Goal: Task Accomplishment & Management: Use online tool/utility

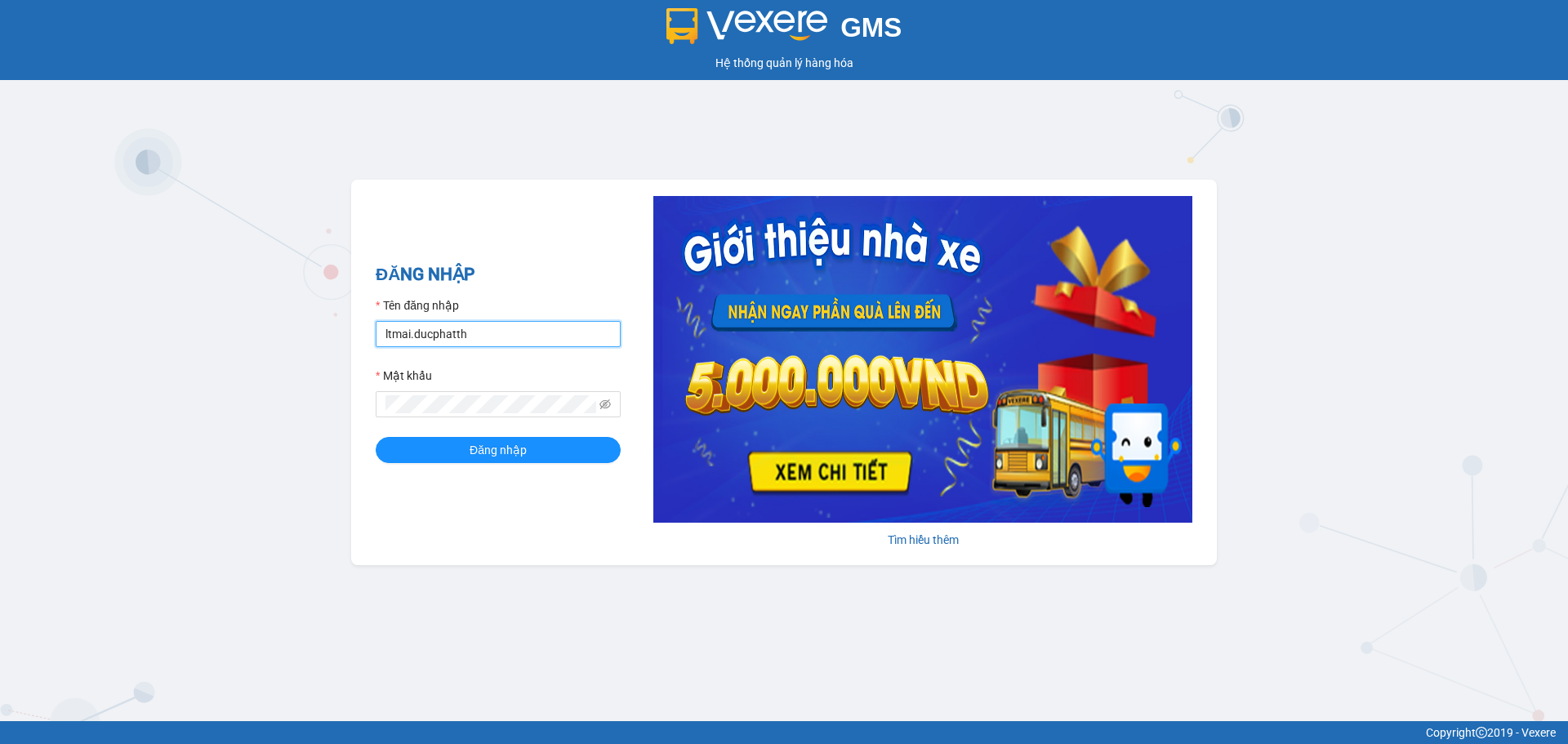
click at [474, 334] on input "ltmai.ducphatth" at bounding box center [498, 333] width 245 height 26
type input "l"
type input "lephuong.ducphatth"
click at [512, 452] on span "Đăng nhập" at bounding box center [499, 450] width 57 height 18
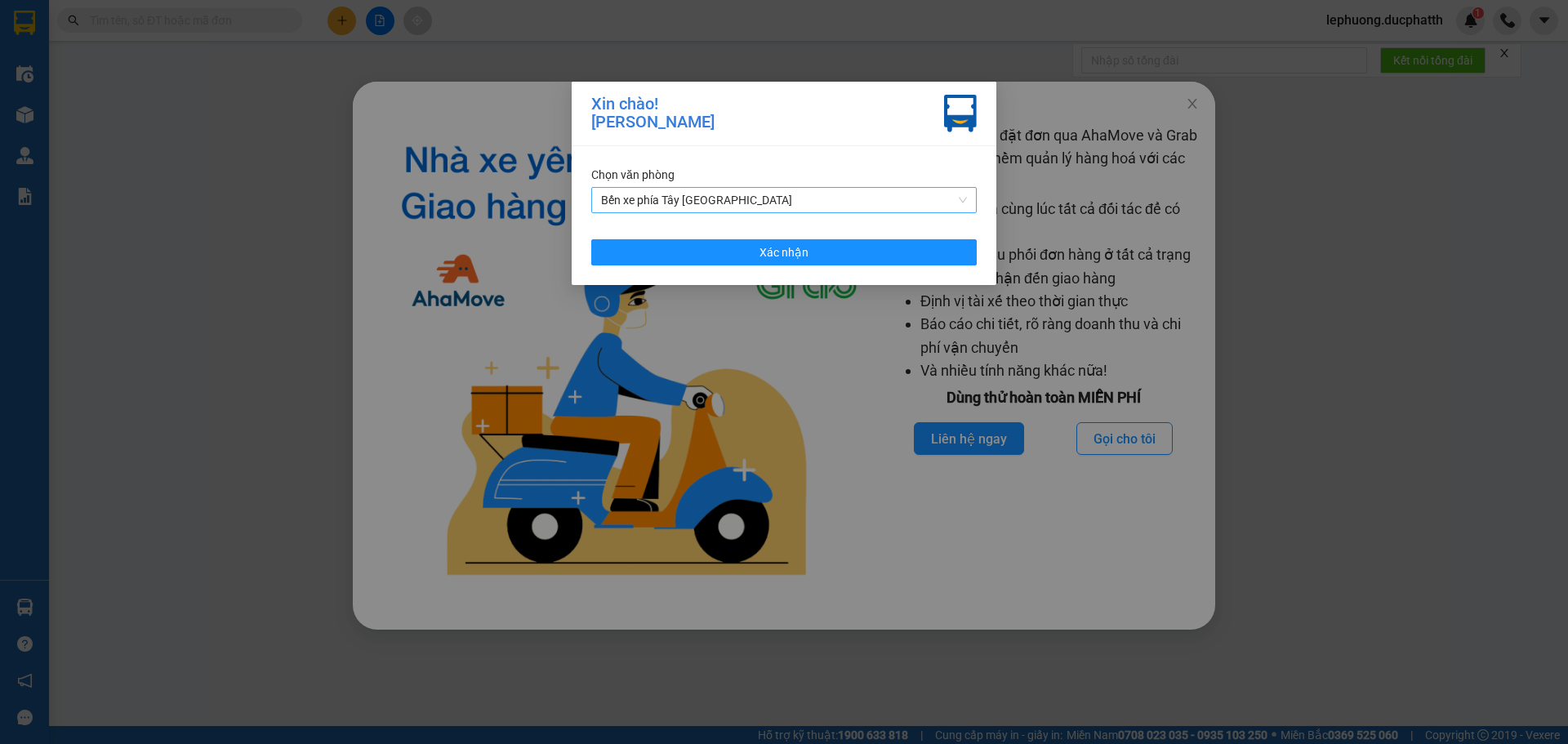
click at [691, 206] on span "Bến xe phía Tây [GEOGRAPHIC_DATA]" at bounding box center [784, 200] width 366 height 24
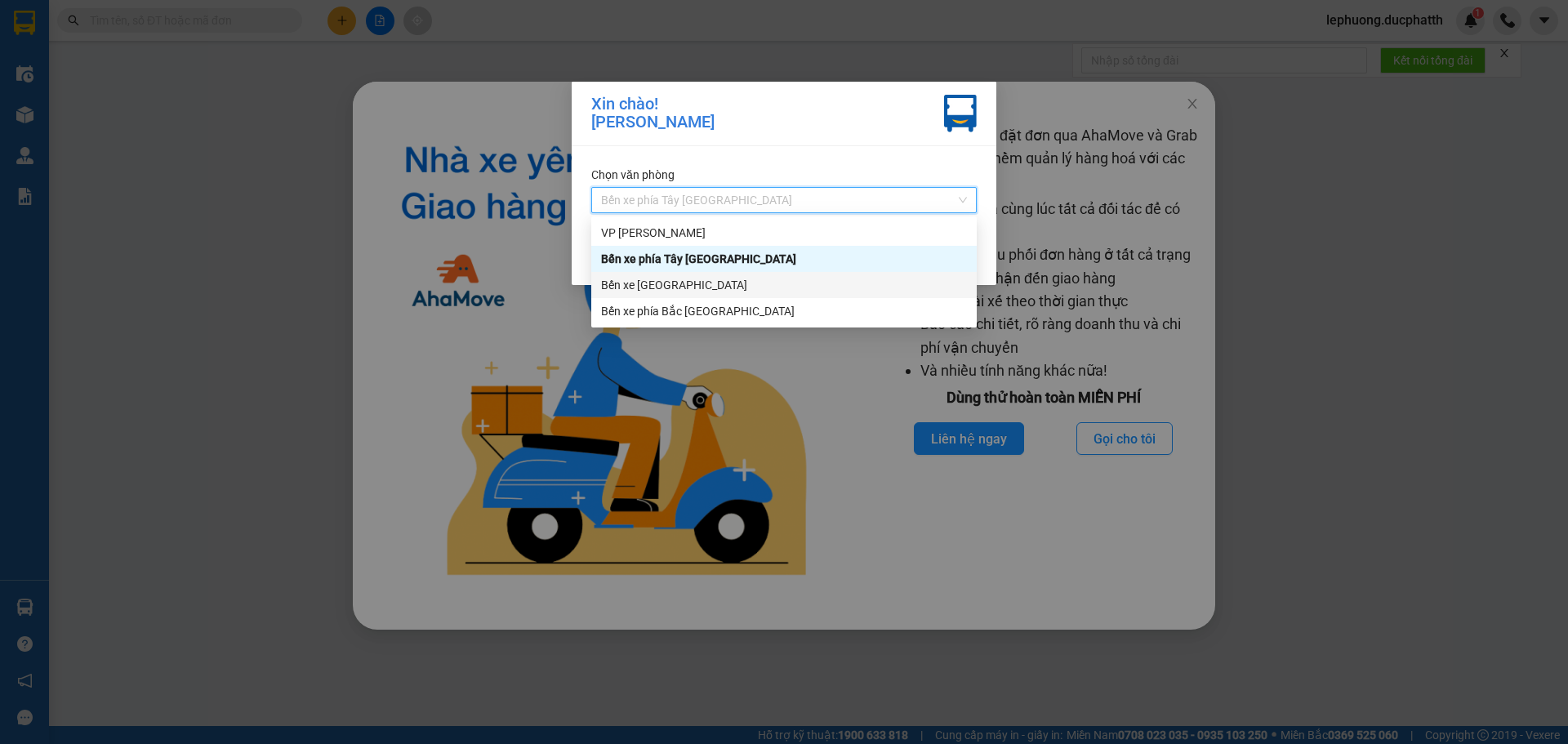
click at [661, 290] on div "Bến xe [GEOGRAPHIC_DATA]" at bounding box center [784, 285] width 366 height 18
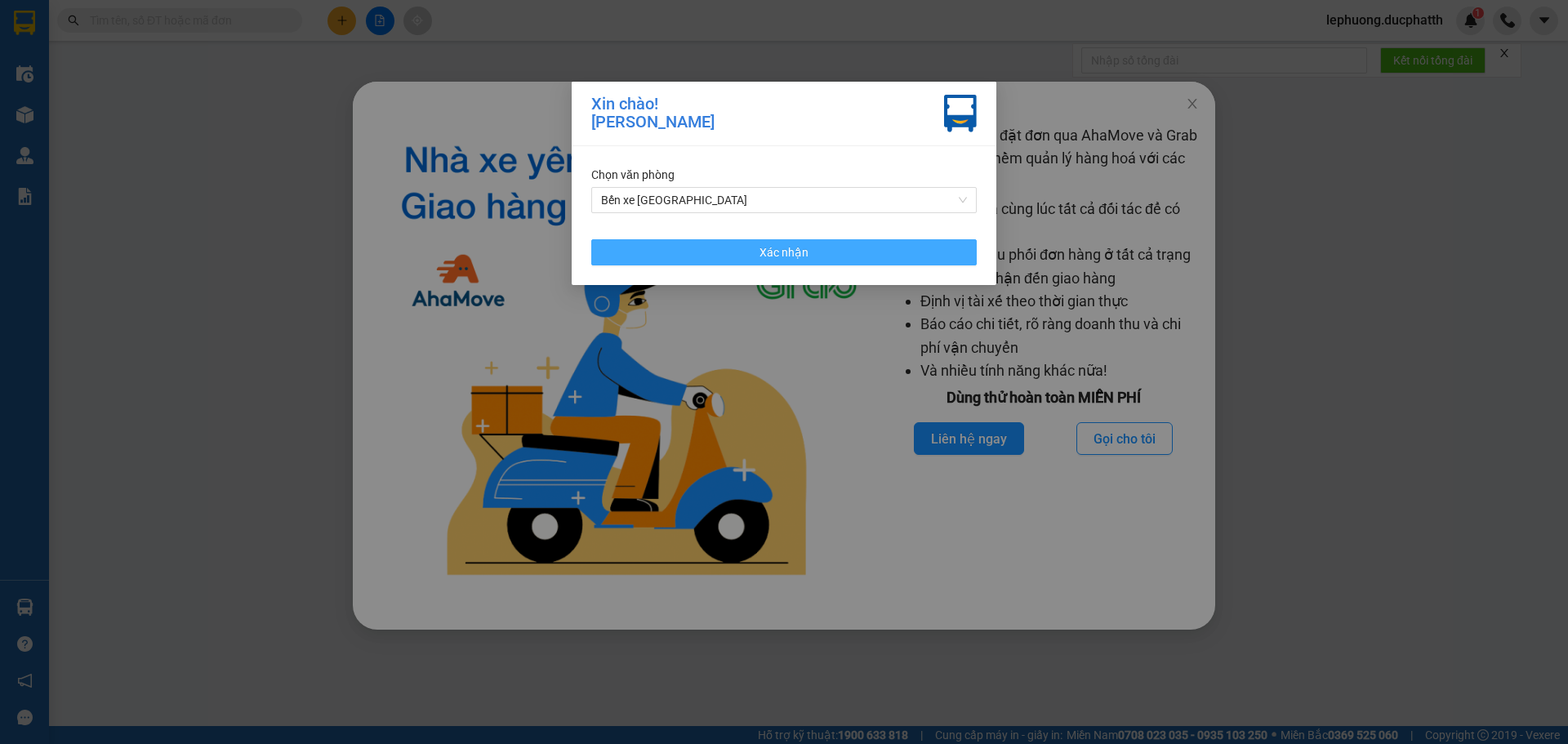
click at [675, 240] on button "Xác nhận" at bounding box center [784, 252] width 386 height 26
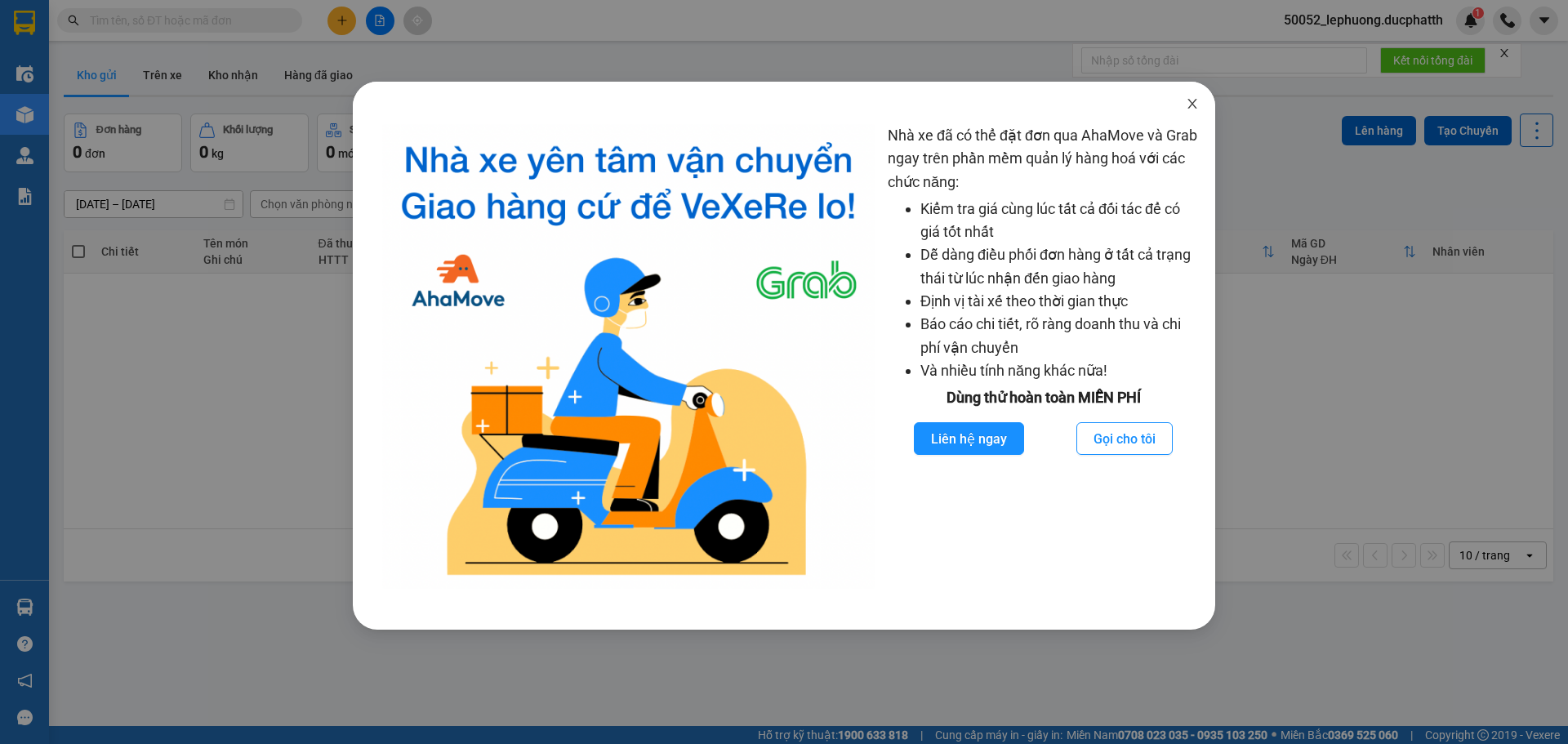
click at [1194, 102] on icon "close" at bounding box center [1192, 103] width 13 height 13
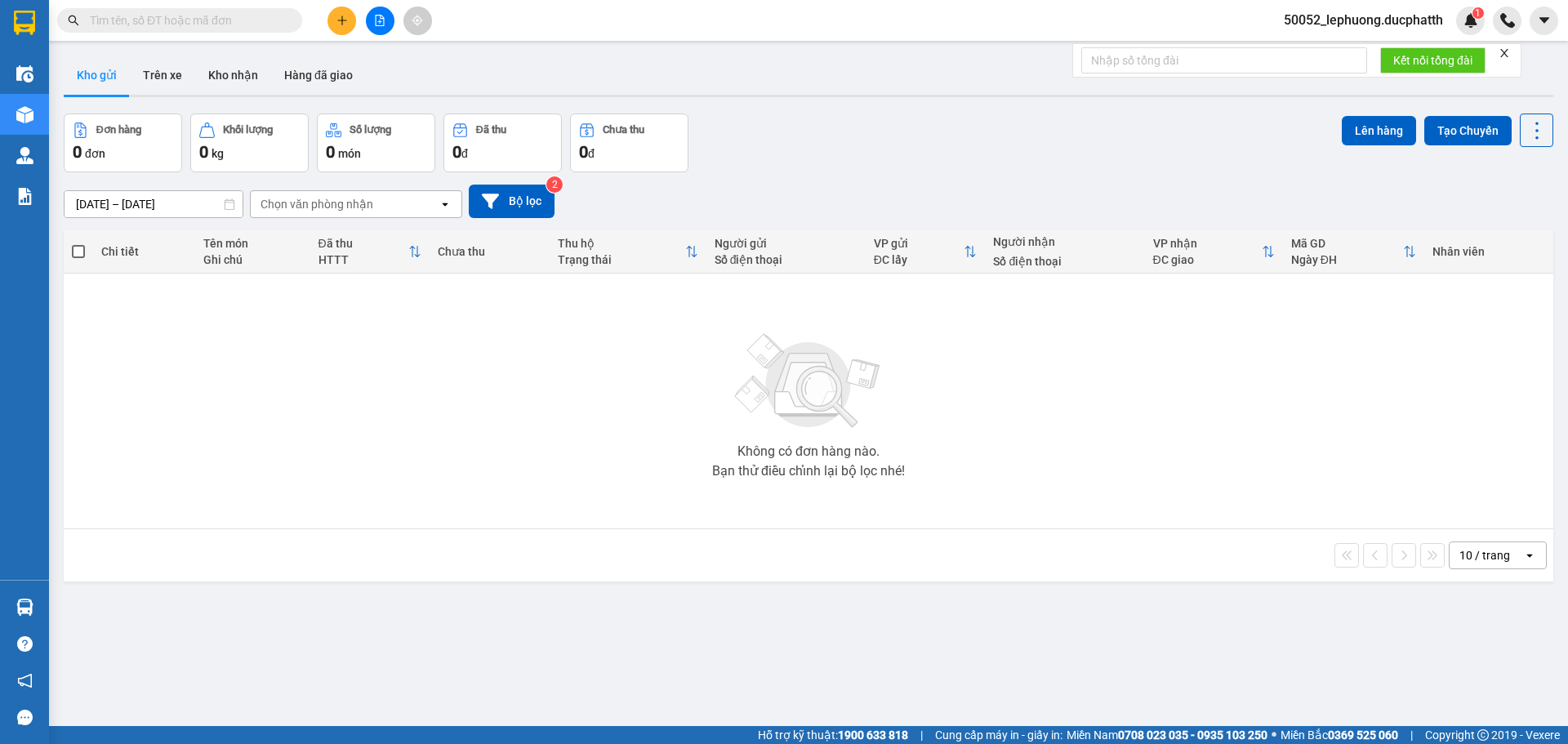
click at [378, 14] on button at bounding box center [380, 21] width 29 height 29
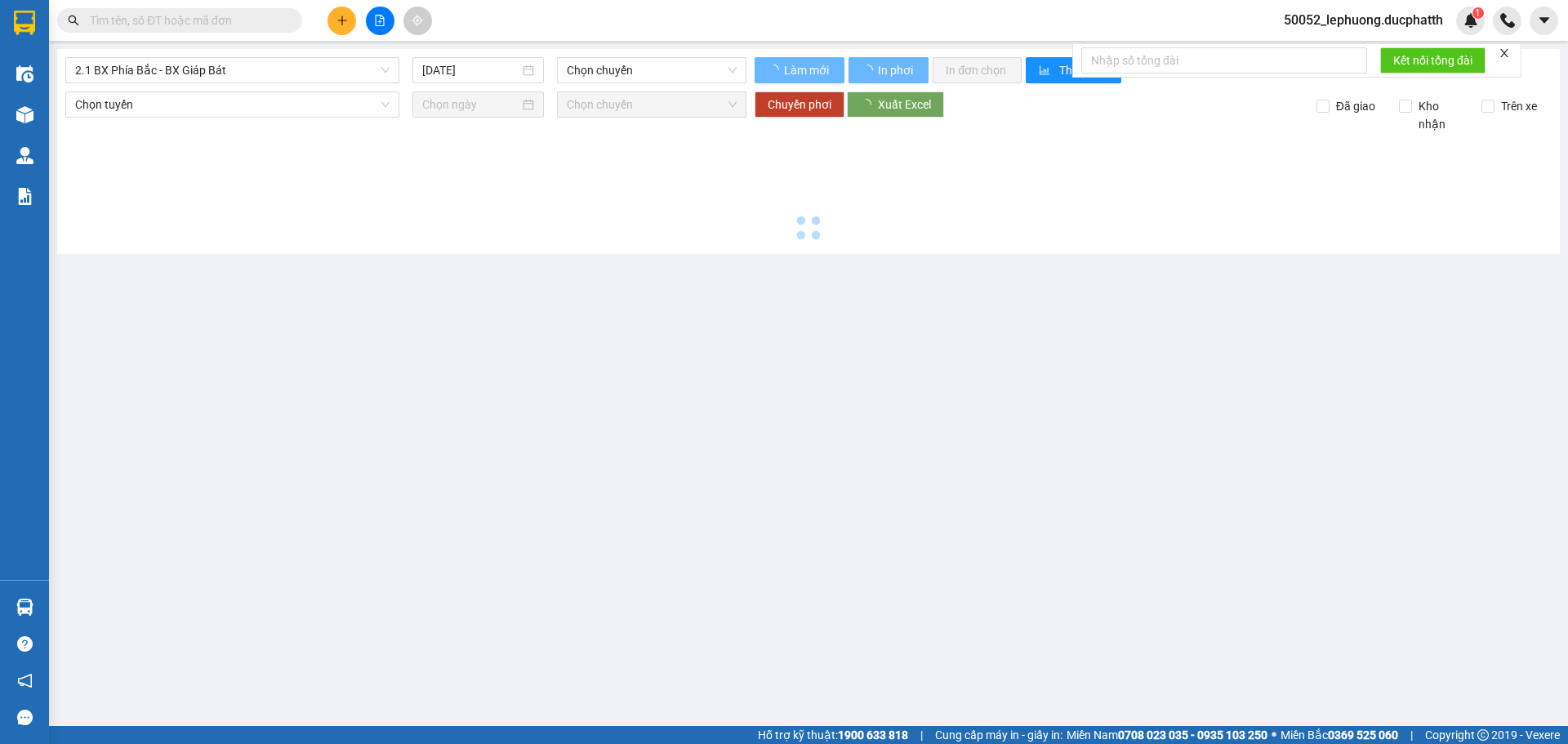
type input "[DATE]"
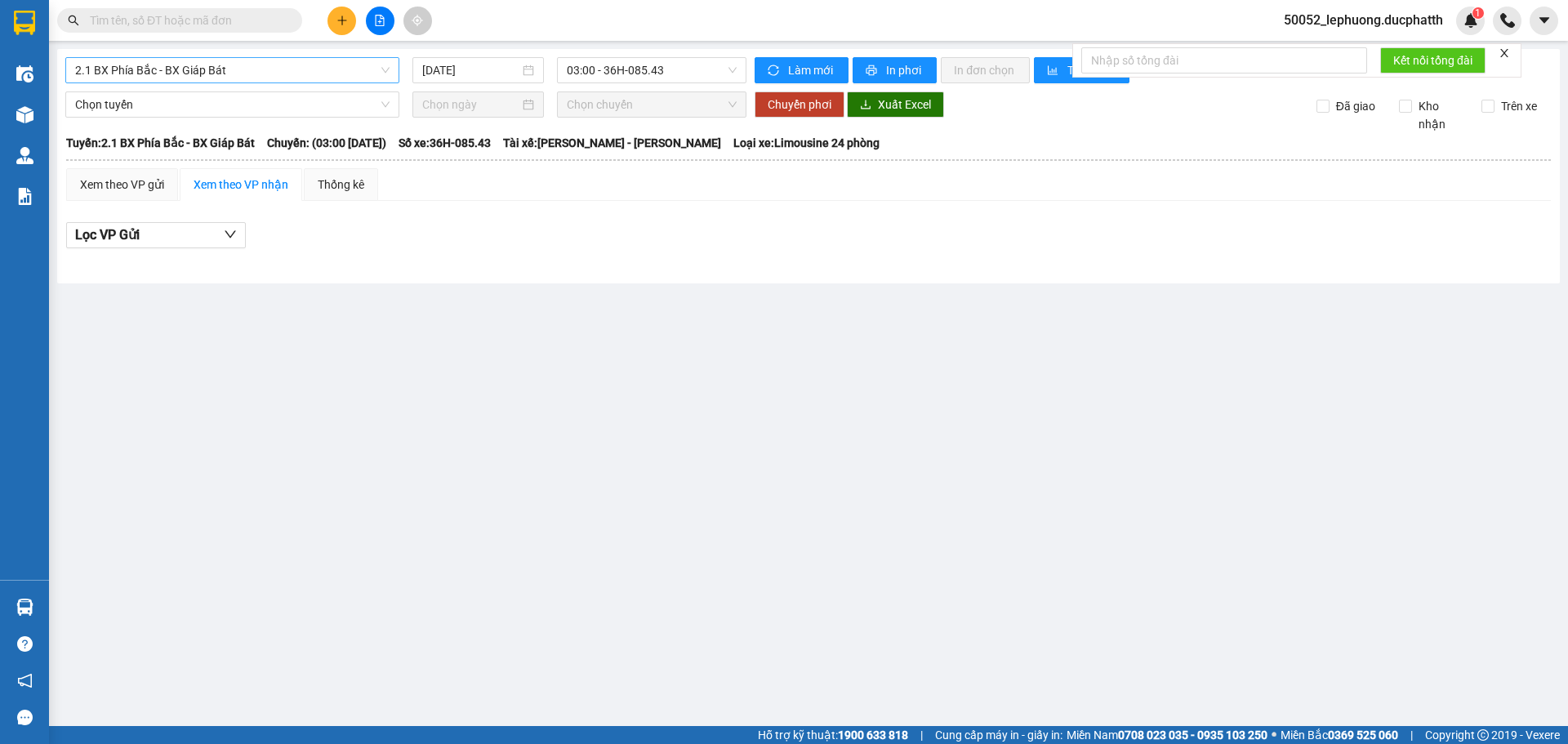
click at [262, 68] on span "2.1 BX Phía Bắc - BX Giáp Bát" at bounding box center [232, 70] width 314 height 24
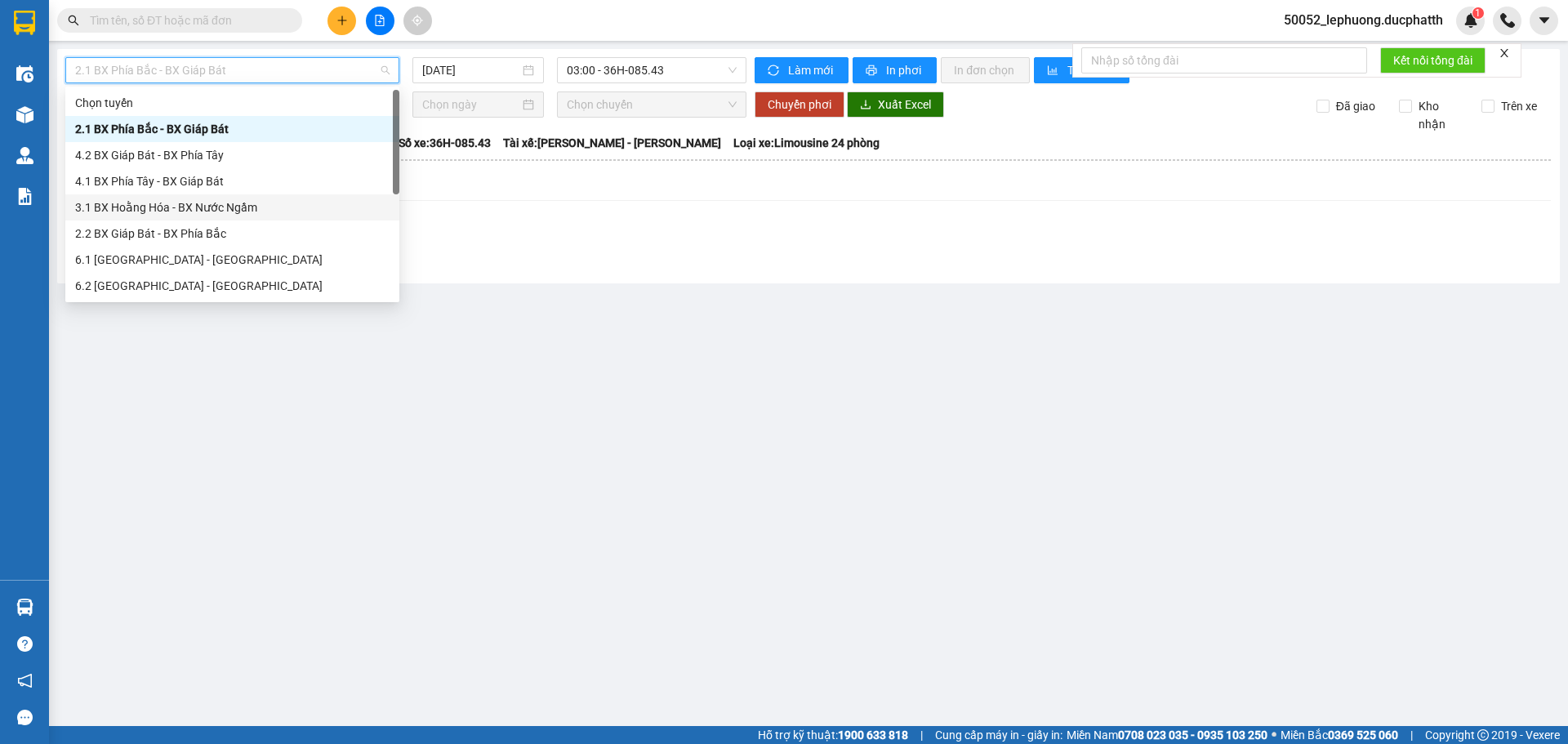
click at [171, 207] on div "3.1 BX Hoằng Hóa - BX Nước Ngầm" at bounding box center [232, 207] width 314 height 18
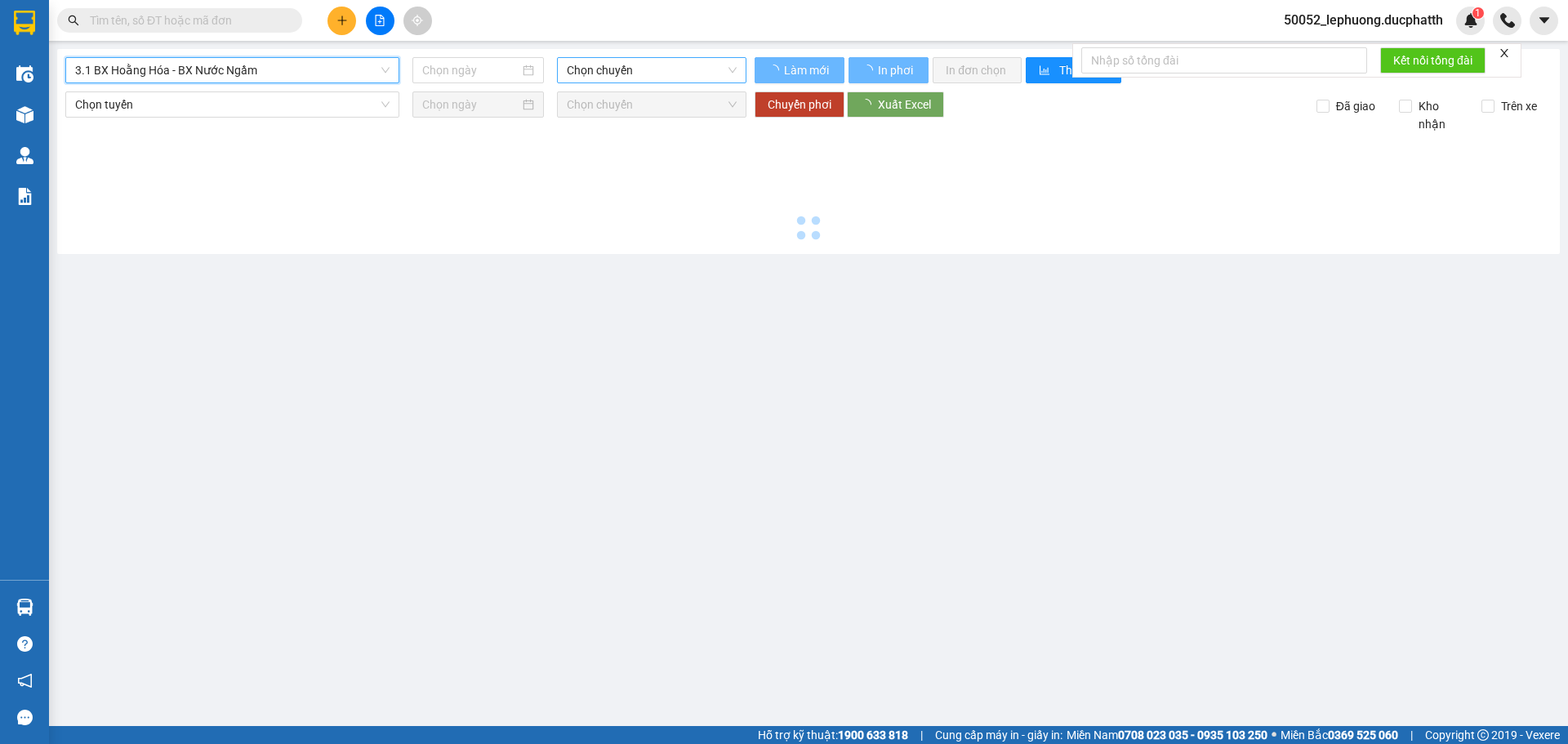
type input "[DATE]"
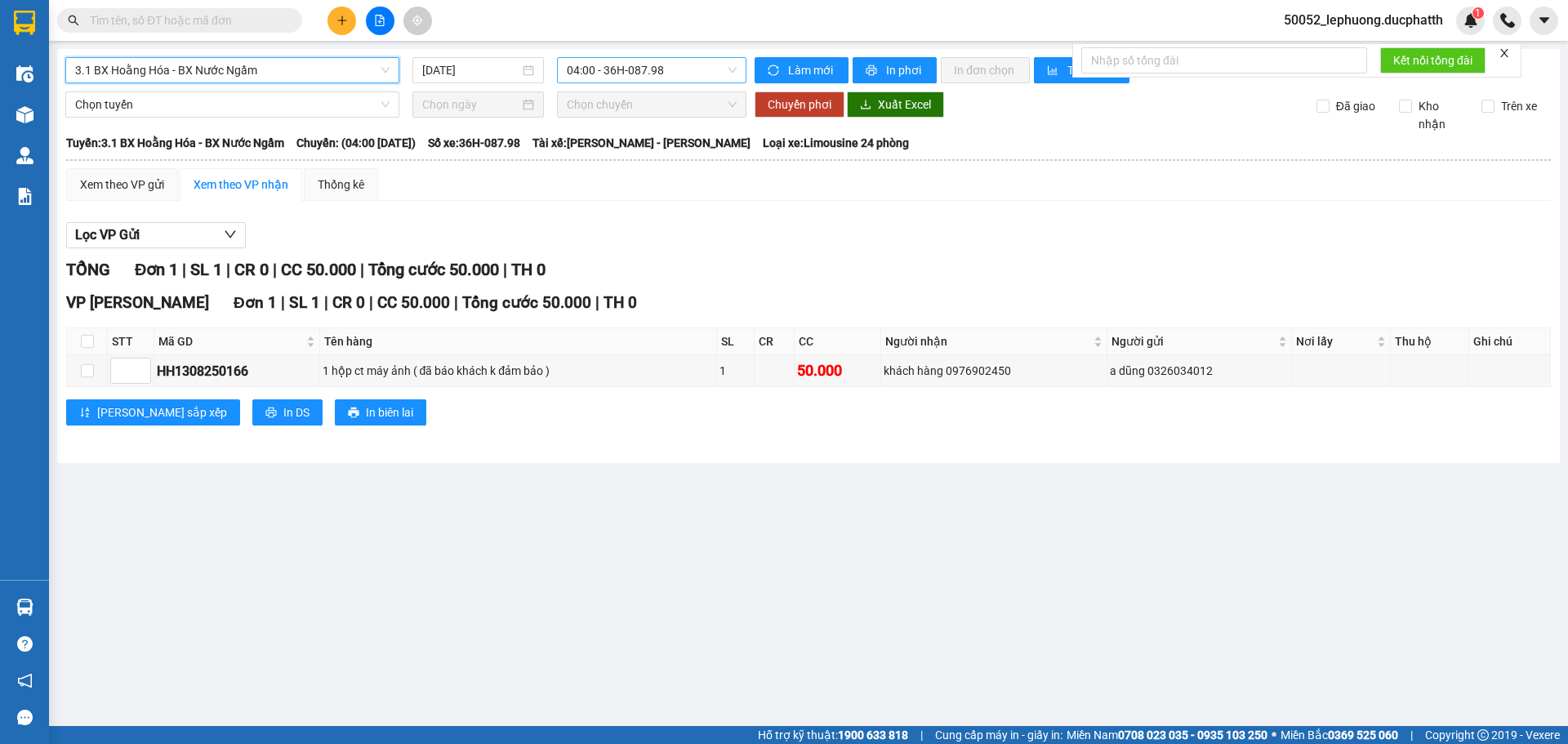
click at [704, 75] on span "04:00 - 36H-087.98" at bounding box center [652, 70] width 170 height 24
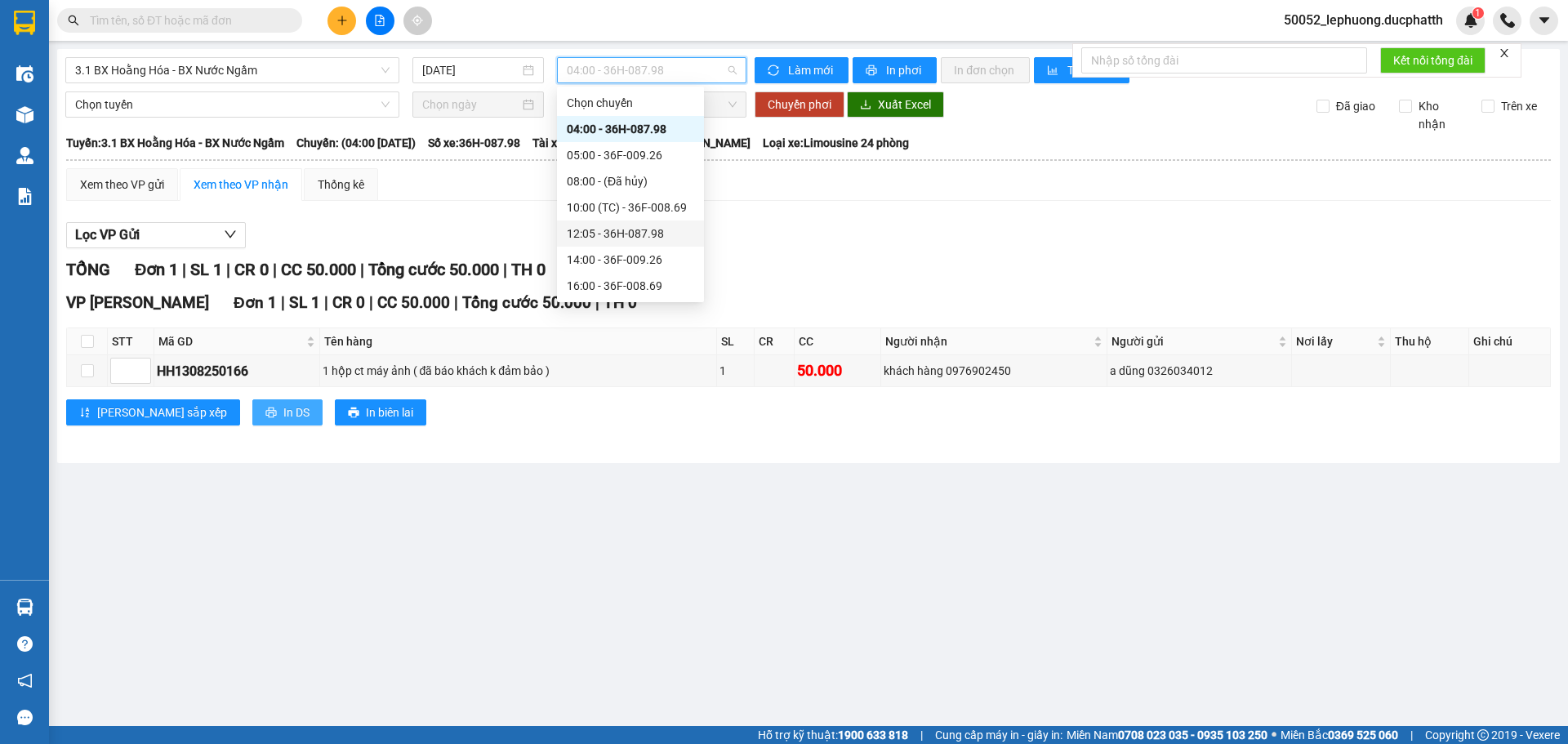
click at [283, 407] on span "In DS" at bounding box center [296, 412] width 26 height 18
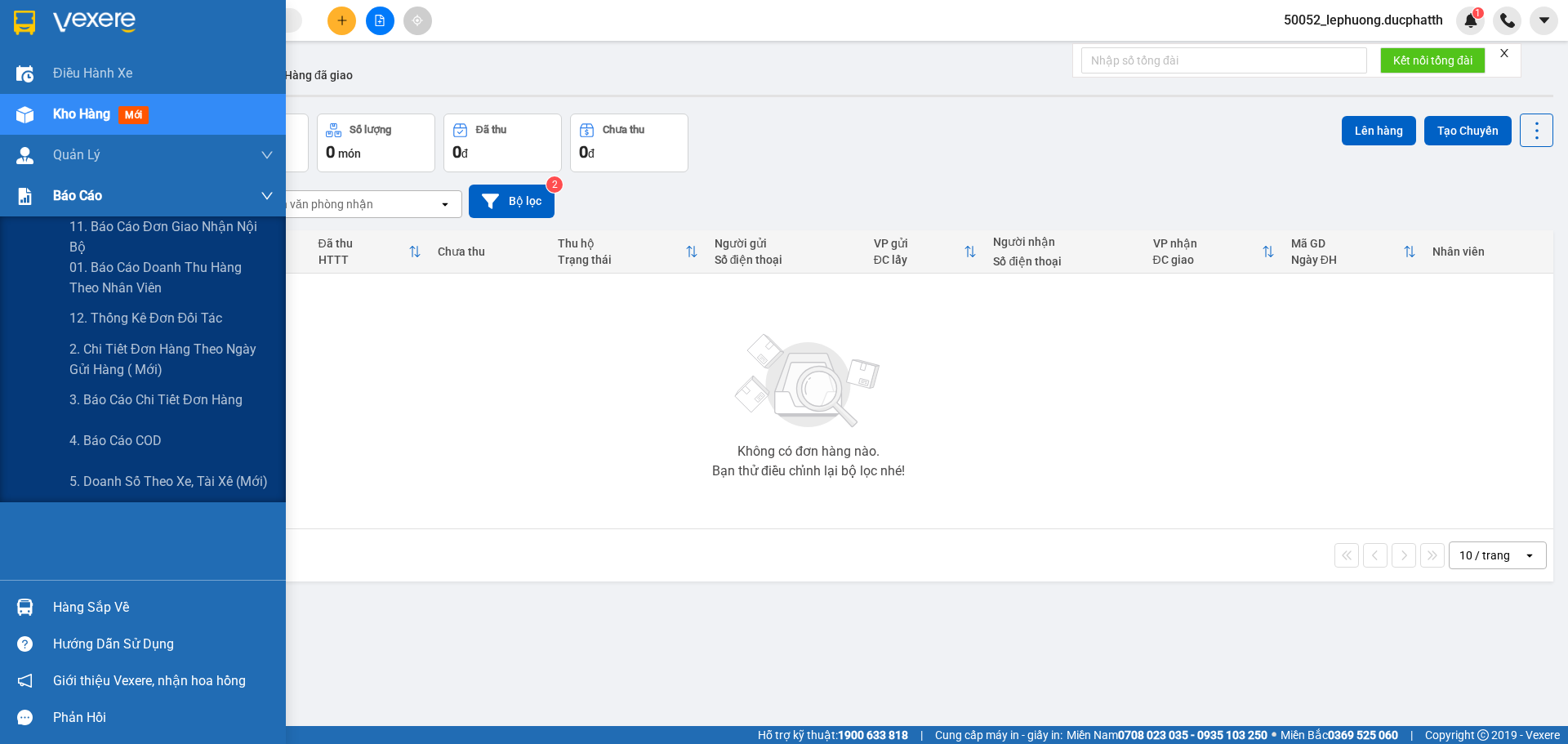
click at [31, 198] on img at bounding box center [25, 196] width 17 height 17
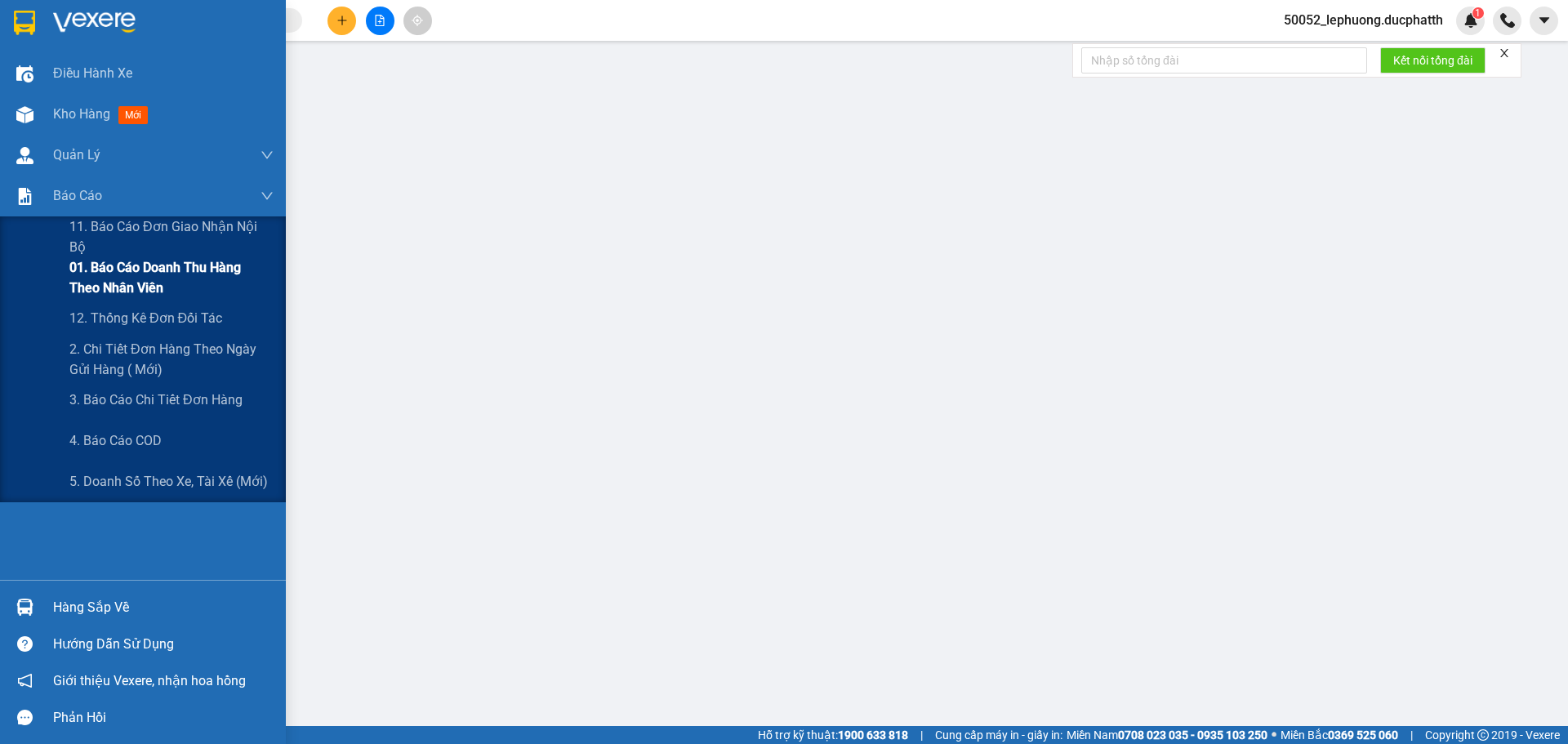
click at [94, 280] on span "01. Báo cáo doanh thu hàng theo nhân viên" at bounding box center [171, 277] width 204 height 41
